Goal: Information Seeking & Learning: Compare options

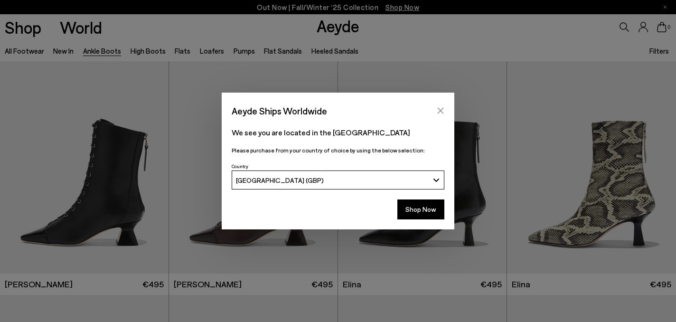
click at [442, 105] on button "Close" at bounding box center [441, 111] width 14 height 14
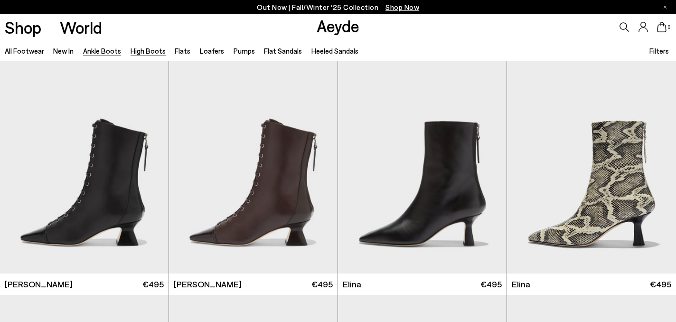
click at [152, 54] on link "High Boots" at bounding box center [148, 51] width 35 height 9
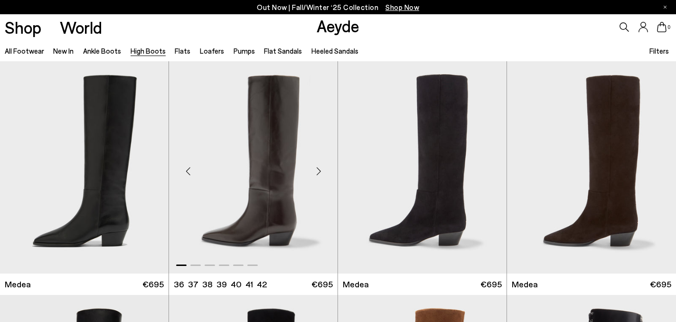
click at [320, 169] on div "Next slide" at bounding box center [318, 171] width 28 height 28
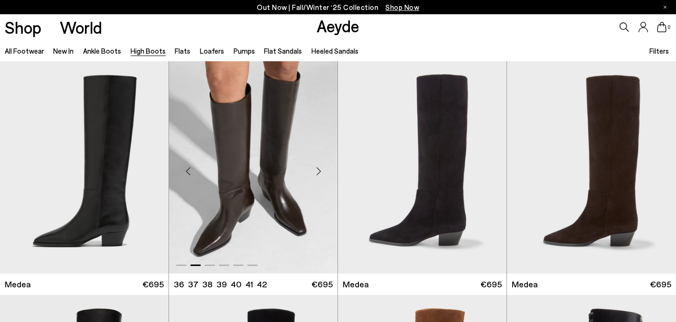
click at [320, 169] on div "Next slide" at bounding box center [318, 171] width 28 height 28
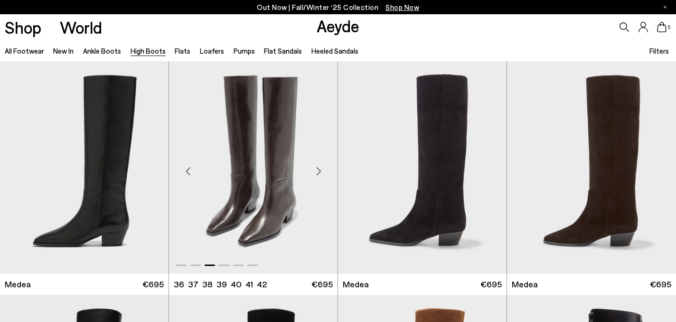
click at [320, 169] on div "Next slide" at bounding box center [318, 171] width 28 height 28
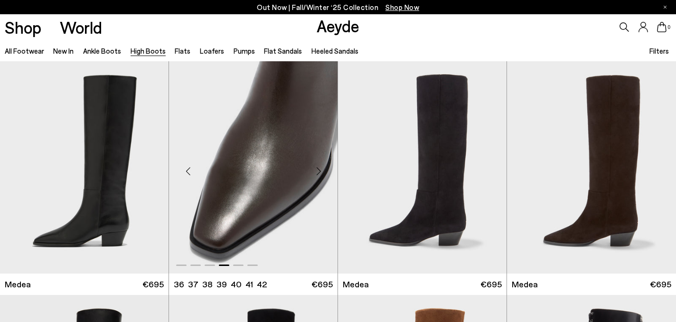
click at [320, 169] on div "Next slide" at bounding box center [318, 171] width 28 height 28
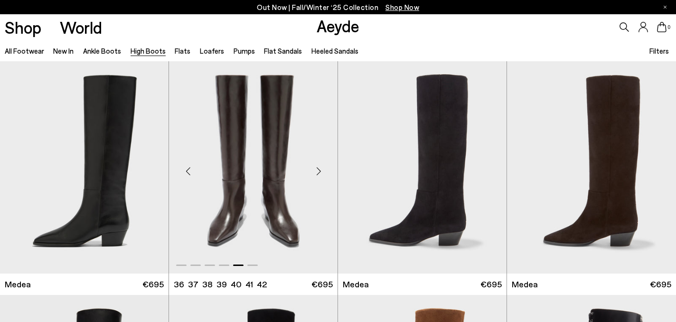
click at [320, 169] on div "Next slide" at bounding box center [318, 171] width 28 height 28
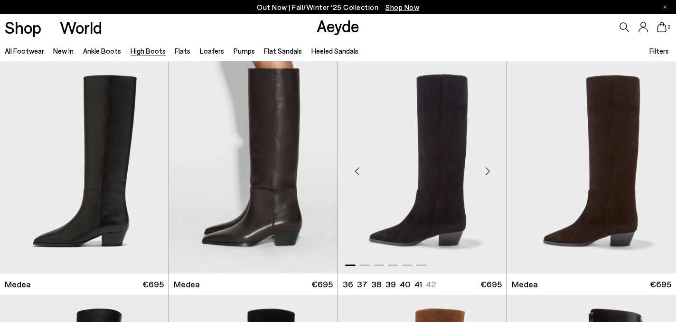
click at [487, 177] on div "Next slide" at bounding box center [488, 171] width 28 height 28
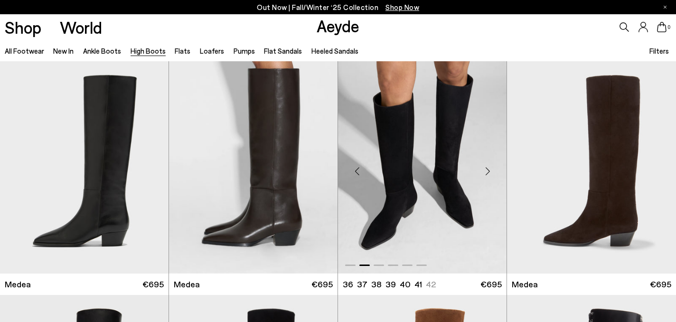
click at [487, 177] on div "Next slide" at bounding box center [488, 171] width 28 height 28
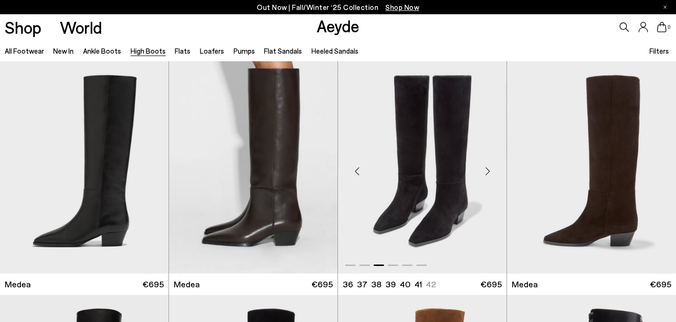
click at [487, 177] on div "Next slide" at bounding box center [488, 171] width 28 height 28
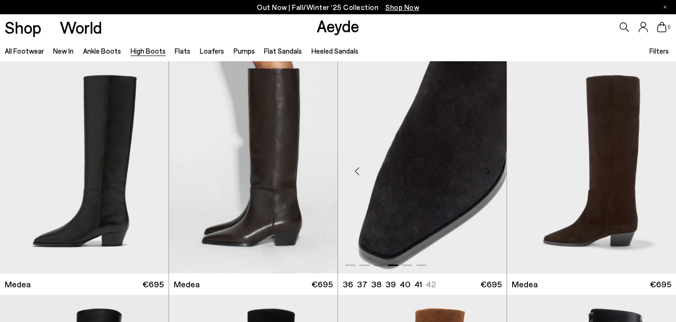
click at [487, 177] on div "Next slide" at bounding box center [488, 171] width 28 height 28
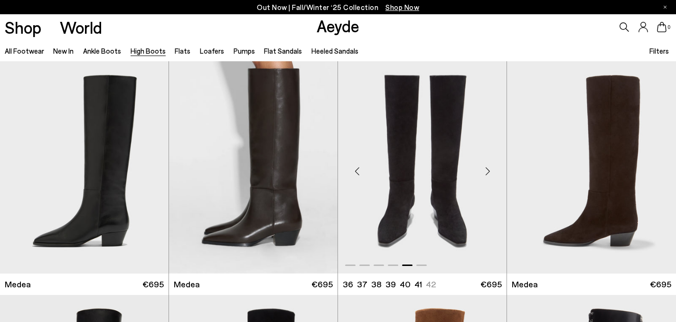
click at [487, 177] on div "Next slide" at bounding box center [488, 171] width 28 height 28
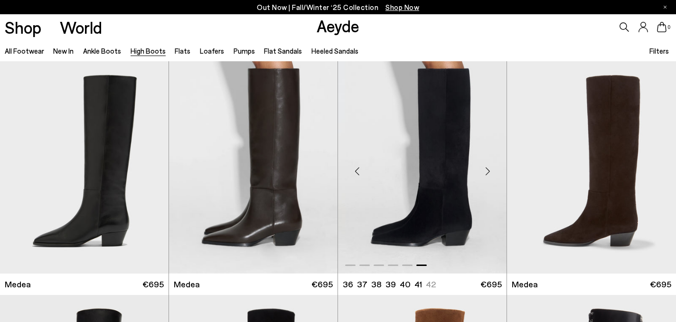
click at [487, 177] on div "Next slide" at bounding box center [488, 171] width 28 height 28
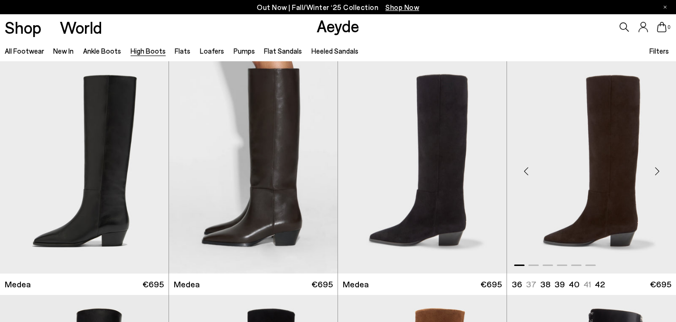
click at [659, 172] on div "Next slide" at bounding box center [657, 171] width 28 height 28
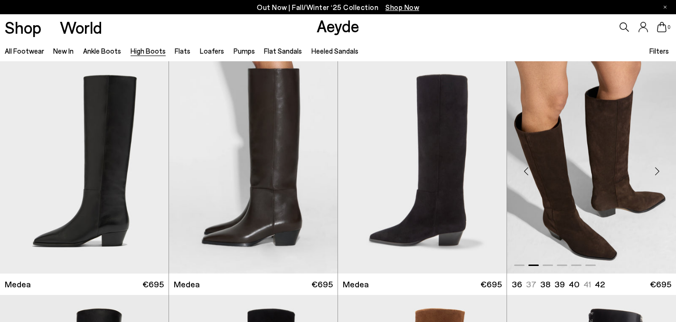
click at [659, 172] on div "Next slide" at bounding box center [657, 171] width 28 height 28
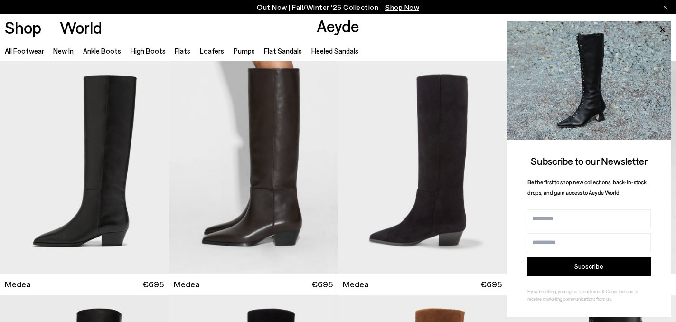
click at [659, 172] on div "Subscribe to our Newsletter Be the first to shop new collections, back-in-stock…" at bounding box center [589, 169] width 165 height 296
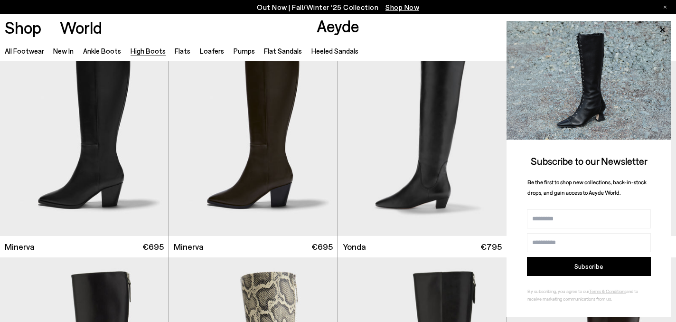
scroll to position [110, 0]
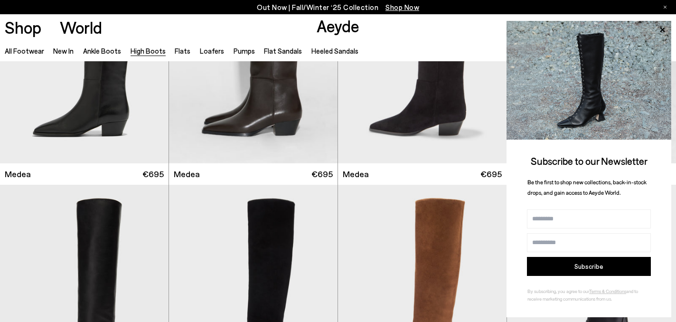
click at [475, 42] on div "All Footwear New In Ankle Boots High Boots Flats Loafers Pumps Flat Sandals Hee…" at bounding box center [338, 50] width 676 height 21
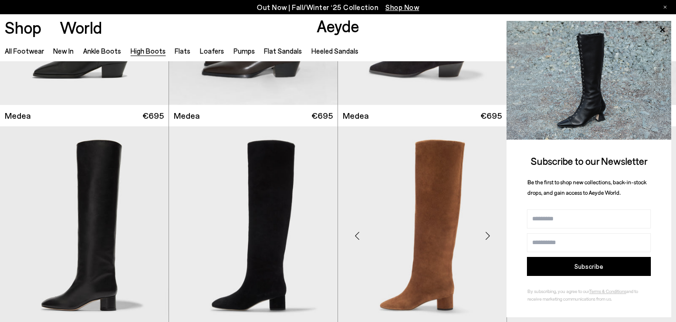
scroll to position [0, 0]
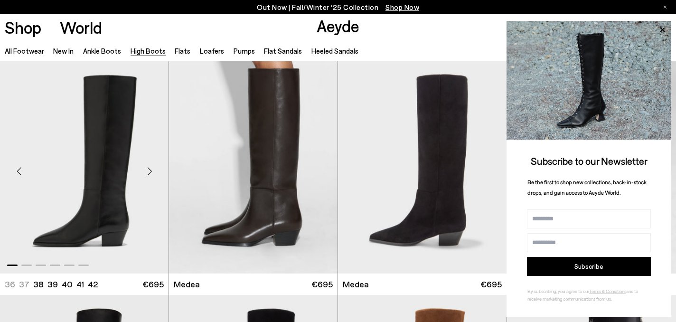
click at [146, 170] on div "Next slide" at bounding box center [149, 171] width 28 height 28
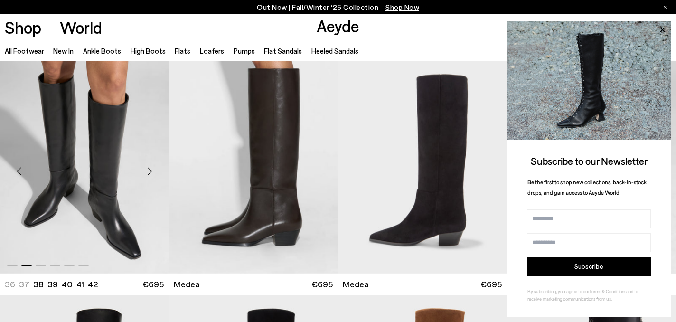
click at [146, 170] on div "Next slide" at bounding box center [149, 171] width 28 height 28
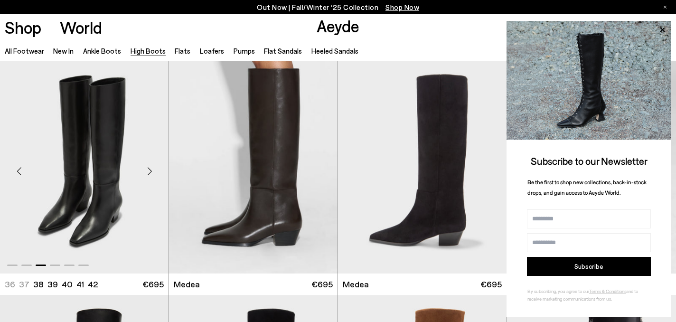
click at [146, 170] on div "Next slide" at bounding box center [149, 171] width 28 height 28
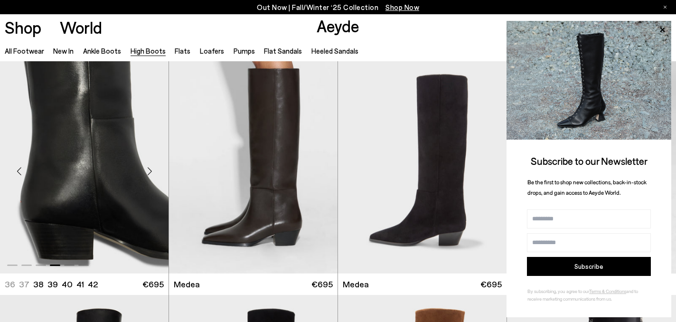
click at [146, 170] on div "Next slide" at bounding box center [149, 171] width 28 height 28
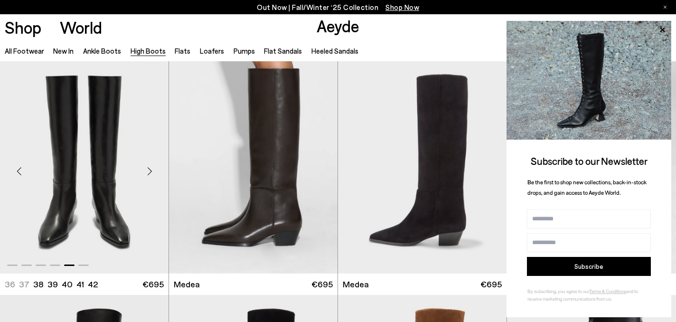
click at [146, 170] on div "Next slide" at bounding box center [149, 171] width 28 height 28
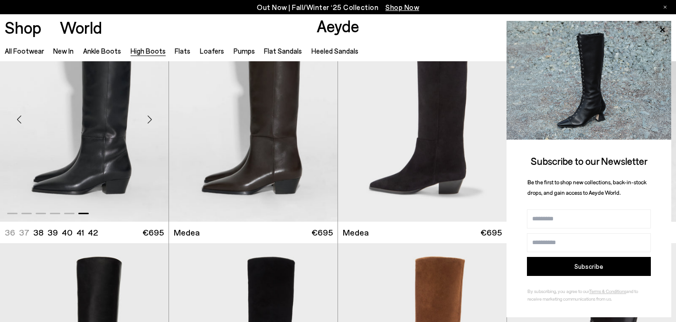
scroll to position [69, 0]
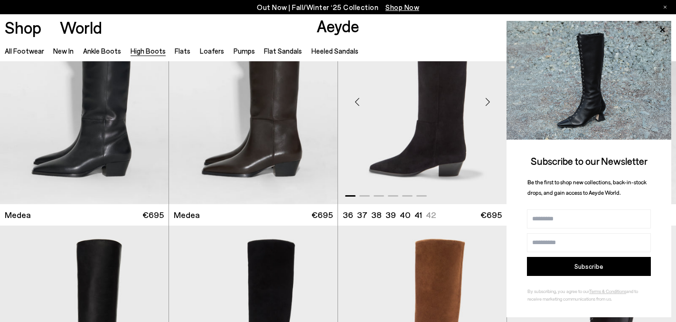
click at [444, 133] on img "1 / 6" at bounding box center [422, 98] width 169 height 212
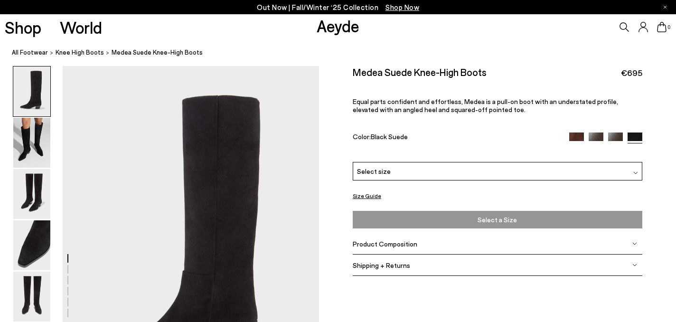
scroll to position [50, 0]
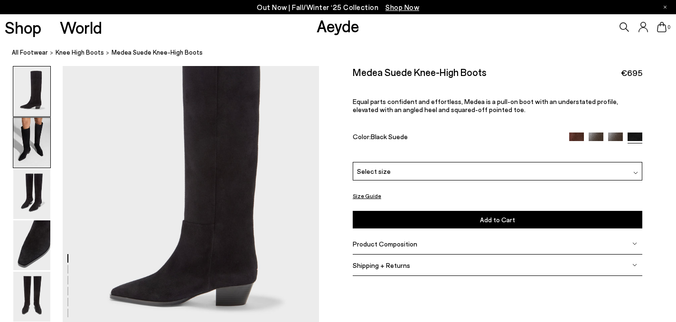
click at [39, 146] on img at bounding box center [31, 143] width 37 height 50
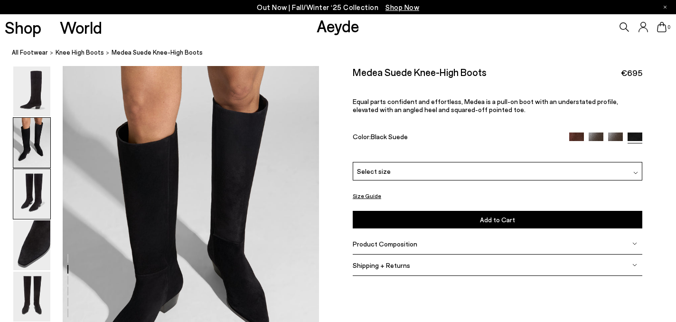
click at [43, 202] on img at bounding box center [31, 194] width 37 height 50
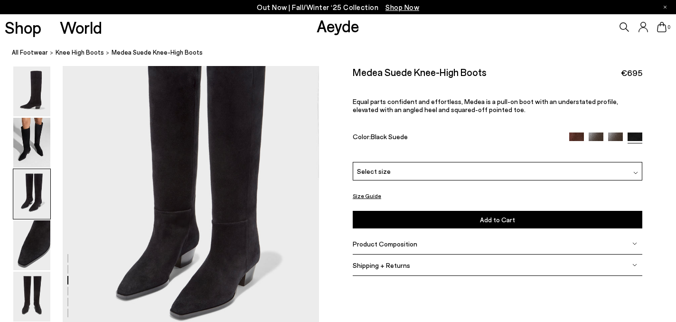
scroll to position [728, 0]
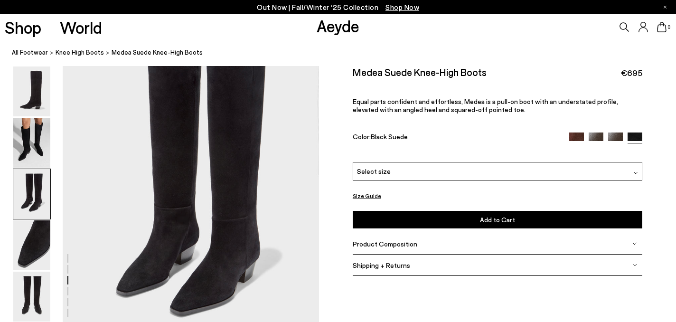
click at [616, 137] on img at bounding box center [615, 140] width 15 height 15
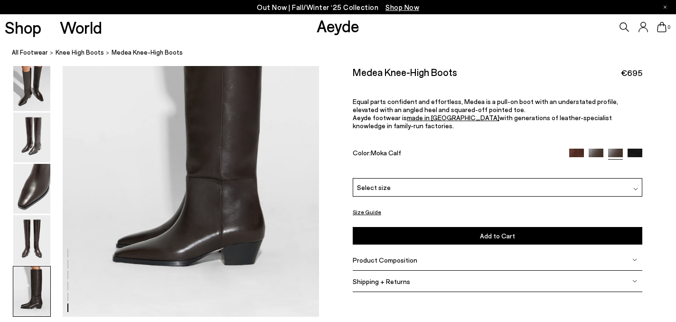
scroll to position [1691, 0]
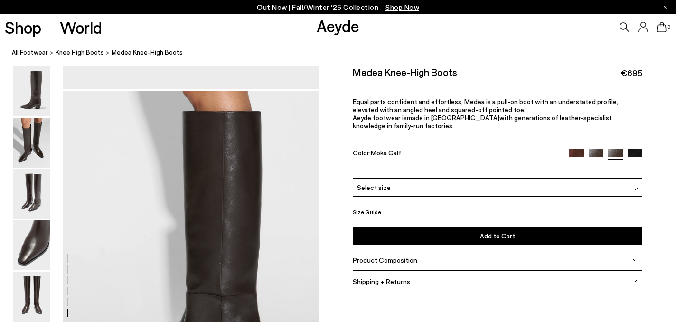
click at [596, 149] on img at bounding box center [596, 156] width 15 height 15
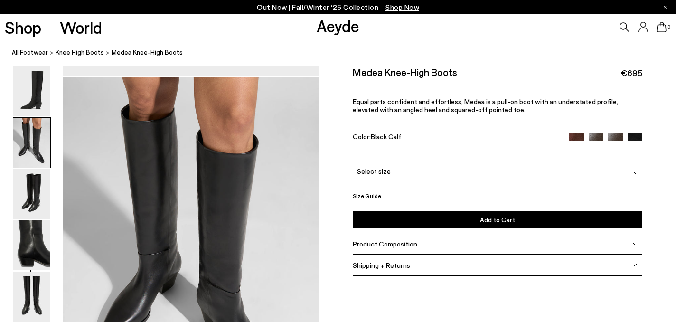
scroll to position [287, 0]
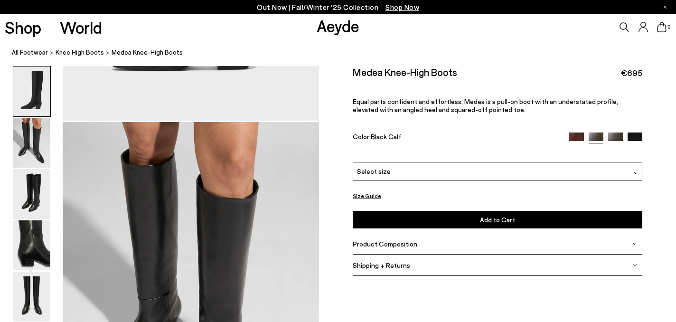
click at [578, 137] on img at bounding box center [576, 140] width 15 height 15
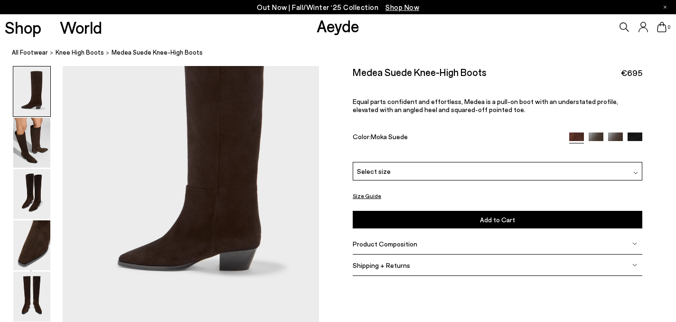
scroll to position [90, 0]
